Goal: Transaction & Acquisition: Purchase product/service

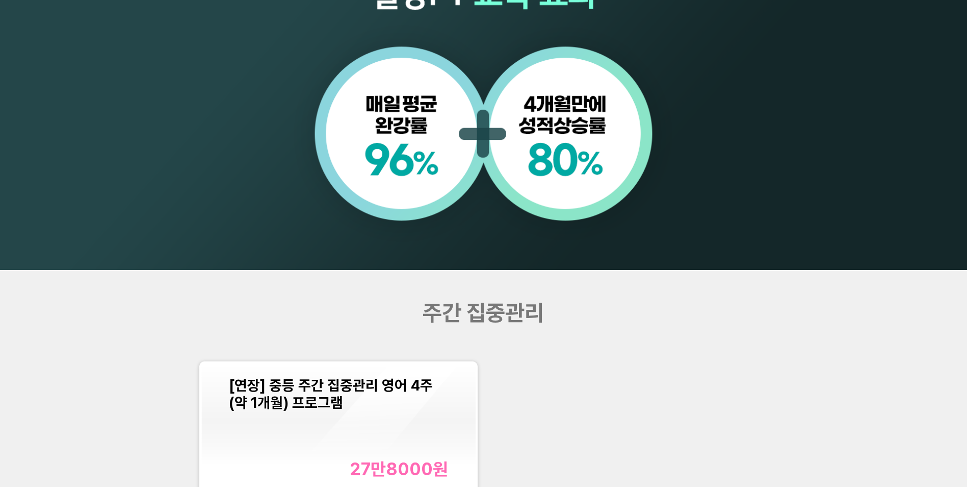
scroll to position [1071, 0]
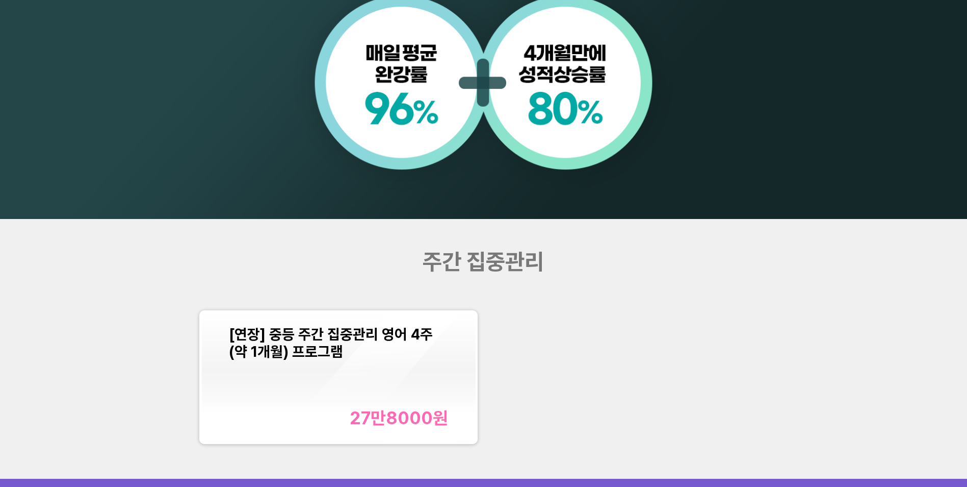
click at [400, 418] on div "27만8000 원" at bounding box center [399, 417] width 98 height 21
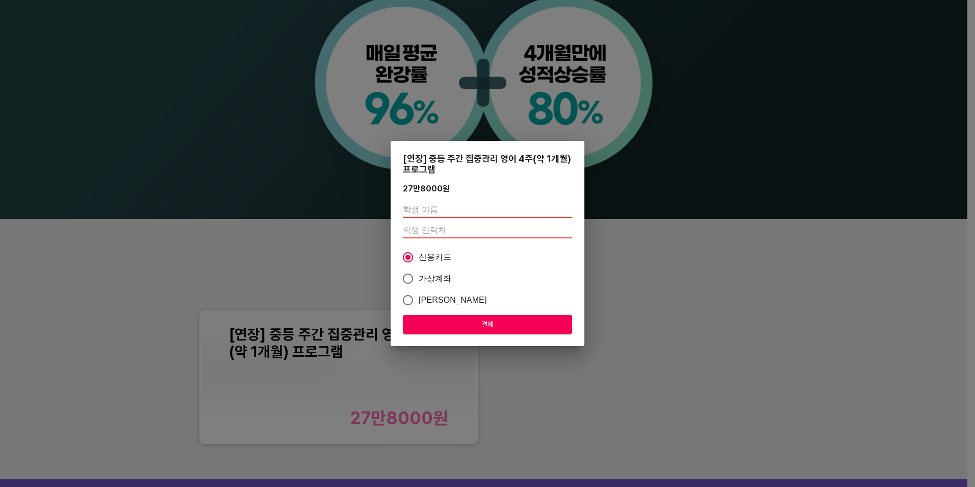
click at [444, 213] on input "text" at bounding box center [487, 209] width 169 height 16
type input "손연경"
type input "01059545696"
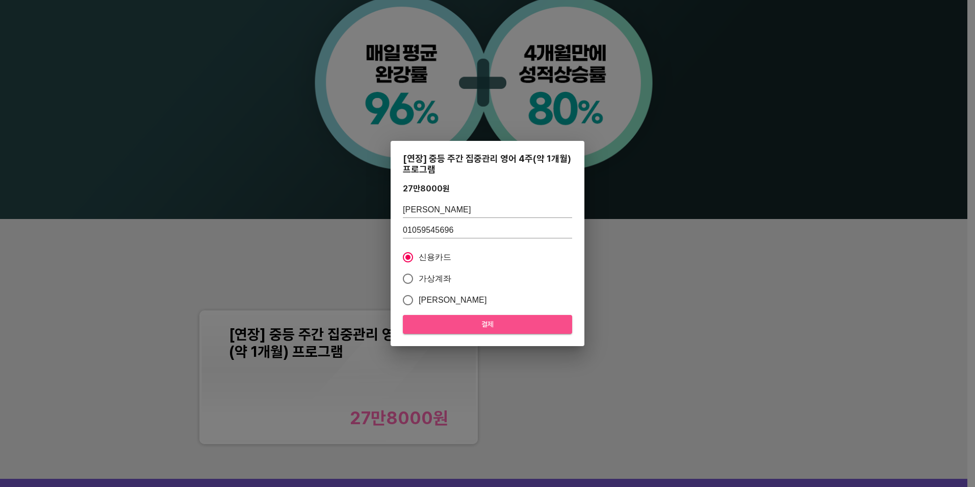
click at [486, 326] on span "결제" at bounding box center [487, 324] width 153 height 13
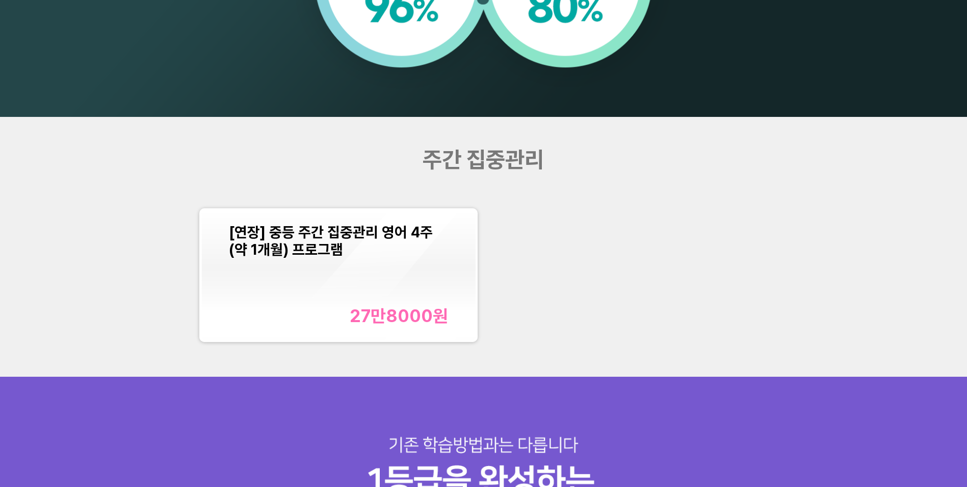
scroll to position [1275, 0]
